Goal: Transaction & Acquisition: Download file/media

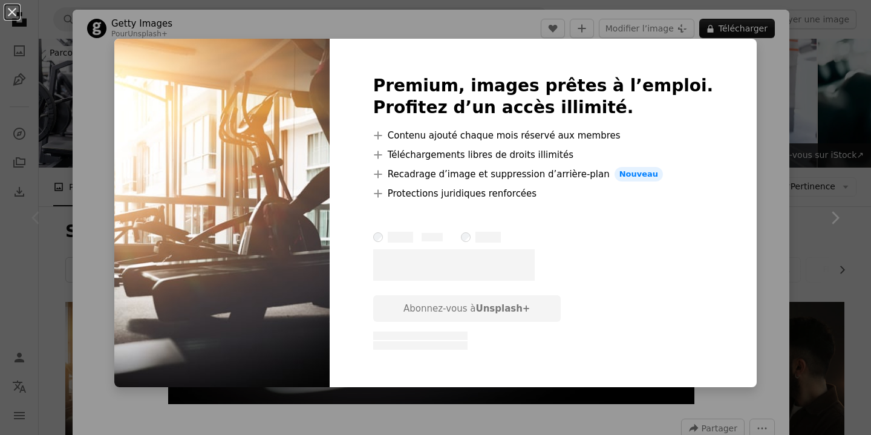
scroll to position [154, 0]
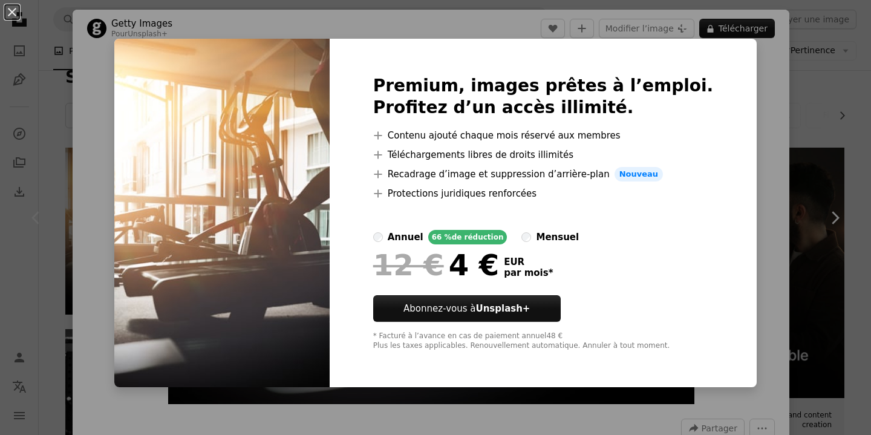
click at [814, 206] on div "An X shape Premium, images prêtes à l’emploi. Profitez d’un accès illimité. A p…" at bounding box center [435, 217] width 871 height 435
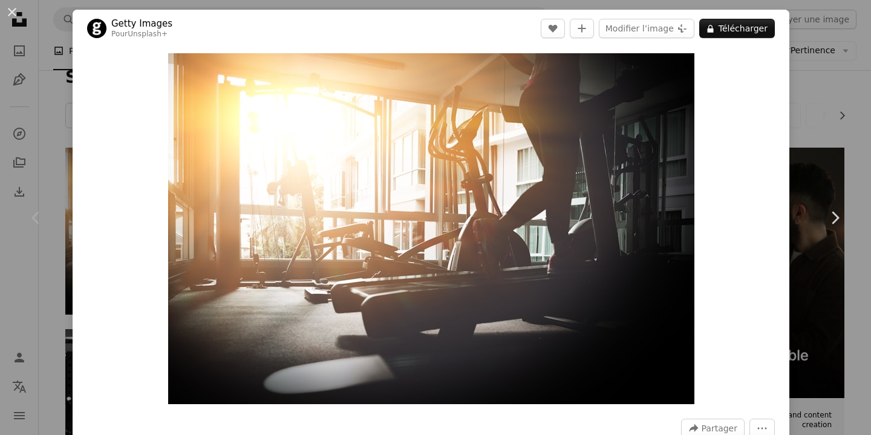
drag, startPoint x: 11, startPoint y: 5, endPoint x: 19, endPoint y: 8, distance: 8.4
click at [11, 5] on button "An X shape" at bounding box center [12, 12] width 15 height 15
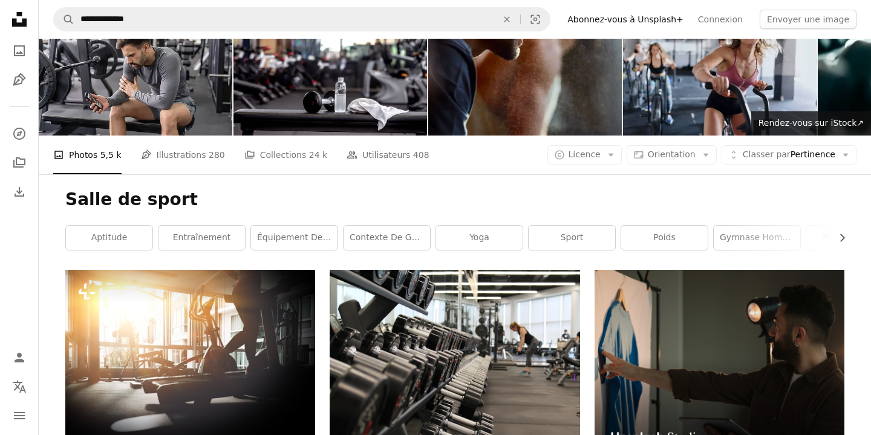
scroll to position [30, 0]
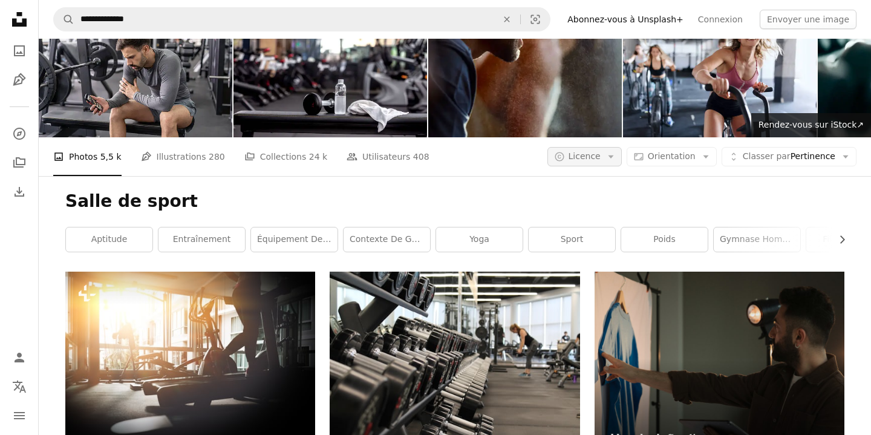
click at [600, 160] on span "Licence" at bounding box center [584, 156] width 32 height 10
click at [594, 252] on span "Gratuite" at bounding box center [616, 253] width 74 height 12
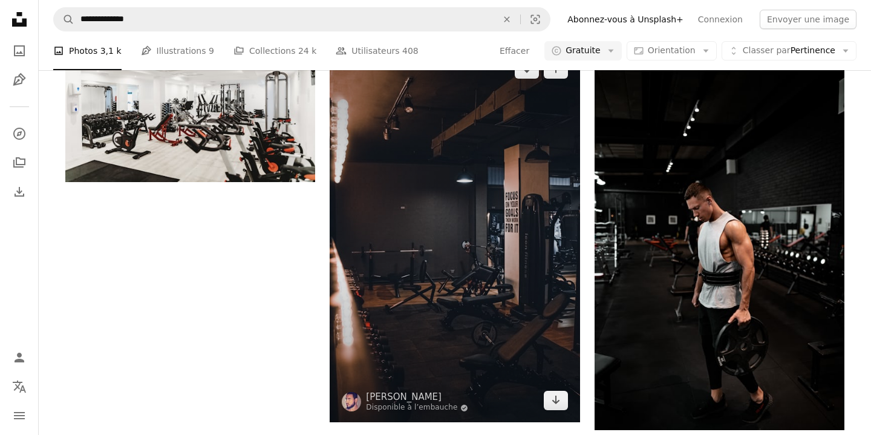
scroll to position [1772, 0]
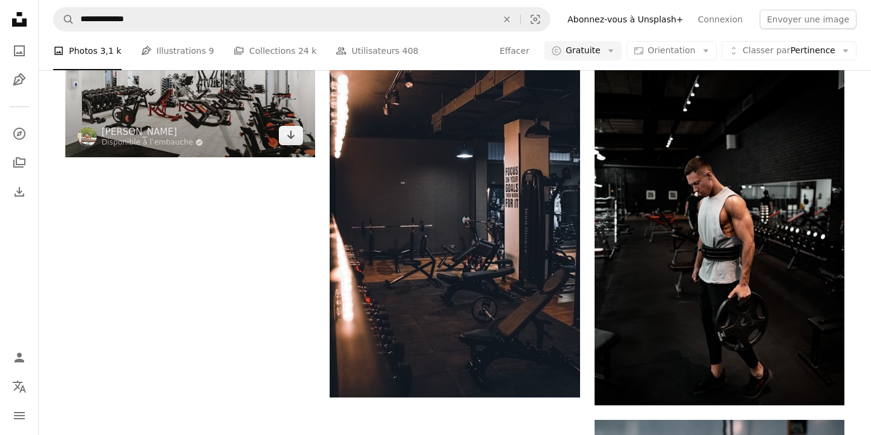
click at [227, 129] on img at bounding box center [190, 74] width 250 height 166
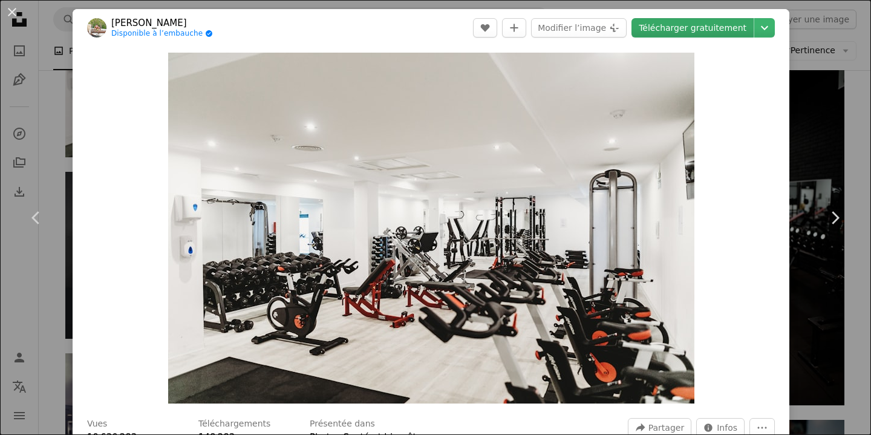
scroll to position [3, 0]
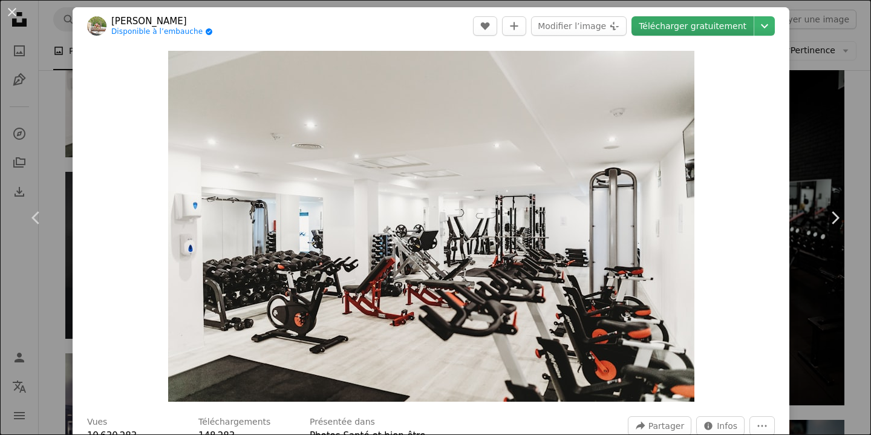
click at [724, 23] on link "Télécharger gratuitement" at bounding box center [692, 25] width 122 height 19
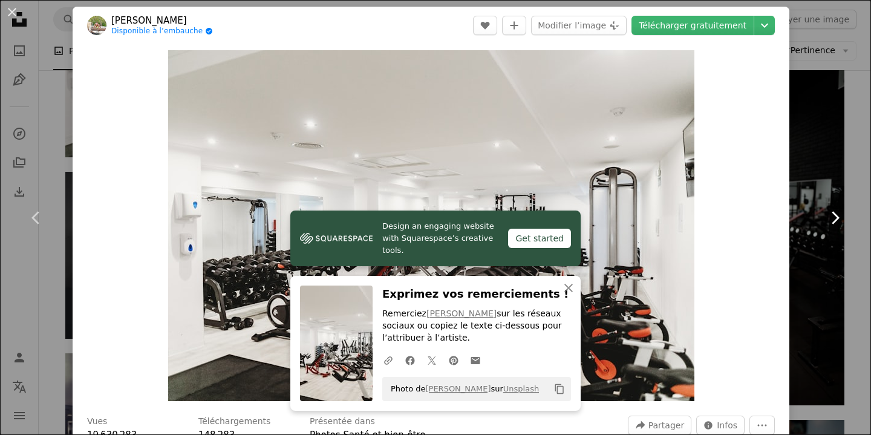
click at [830, 162] on link "Chevron right" at bounding box center [834, 218] width 73 height 116
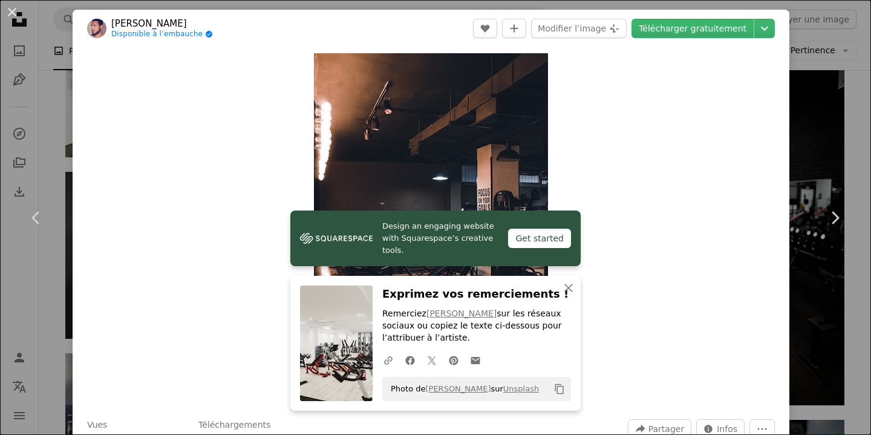
click at [15, 14] on button "An X shape" at bounding box center [12, 12] width 15 height 15
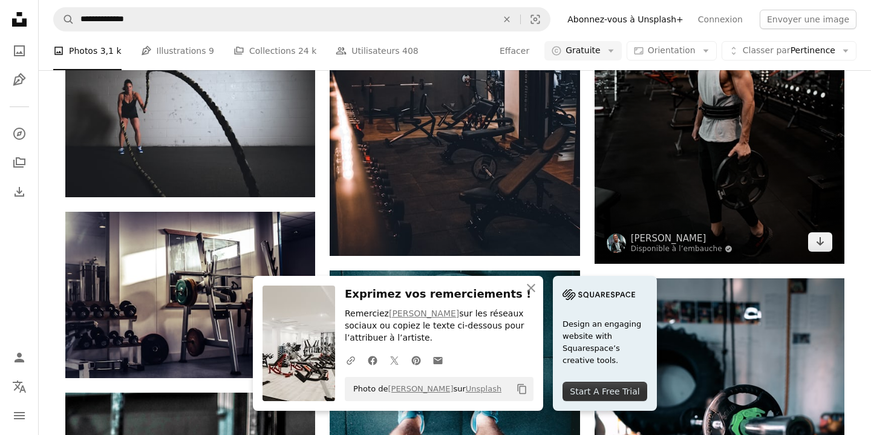
scroll to position [1954, 0]
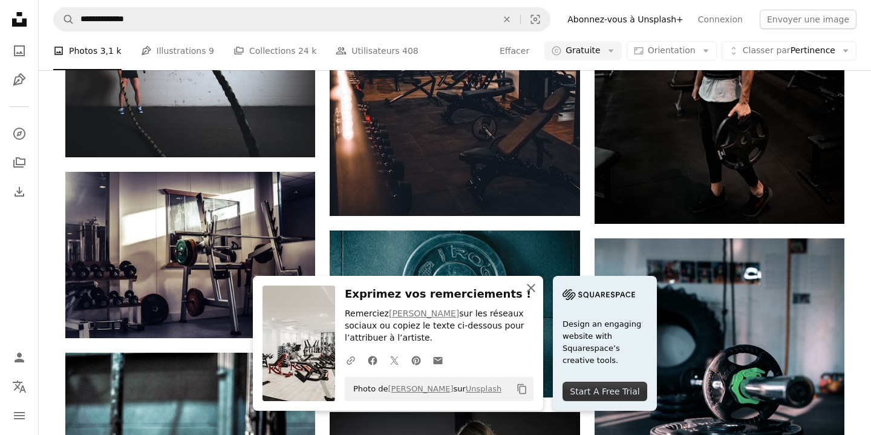
click at [533, 290] on icon "button" at bounding box center [531, 288] width 8 height 8
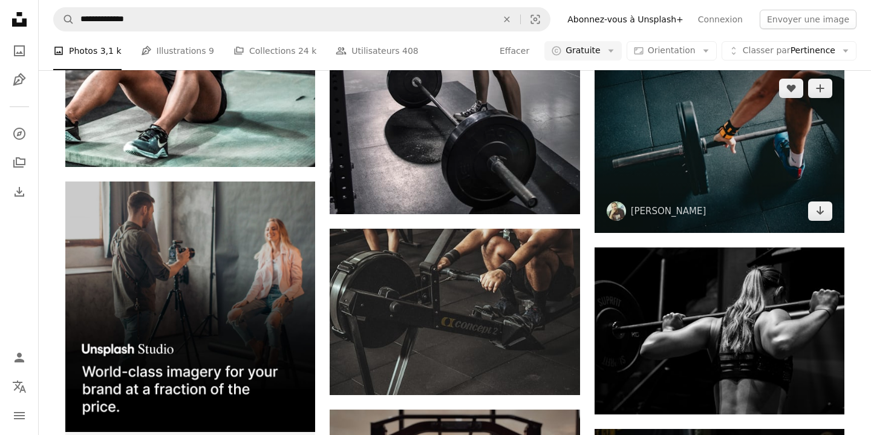
scroll to position [2564, 0]
